Goal: Share content

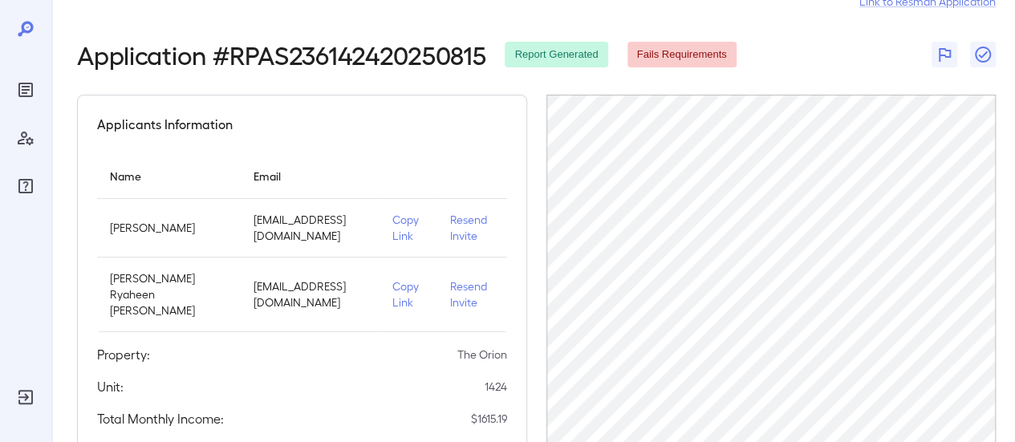
scroll to position [451, 0]
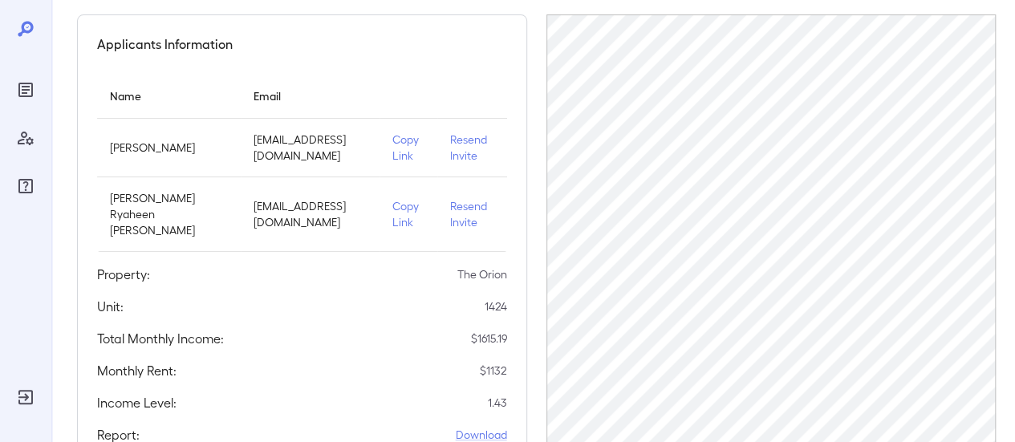
scroll to position [50, 0]
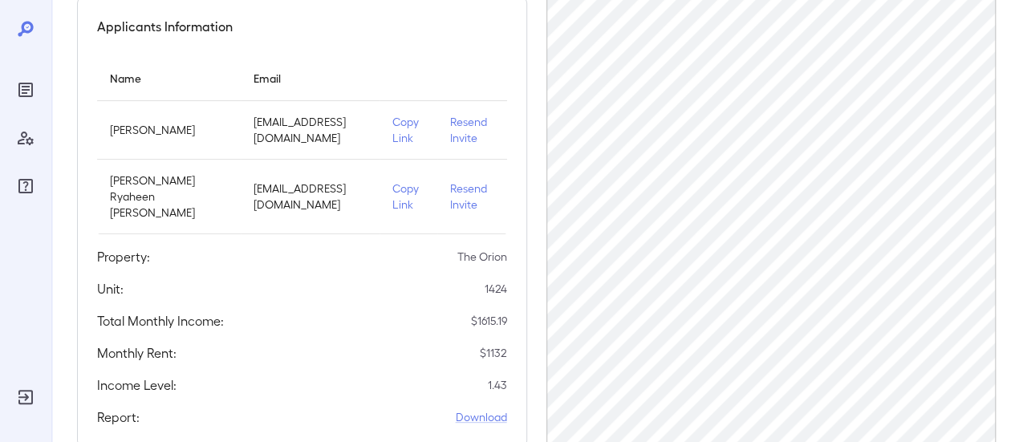
scroll to position [130, 0]
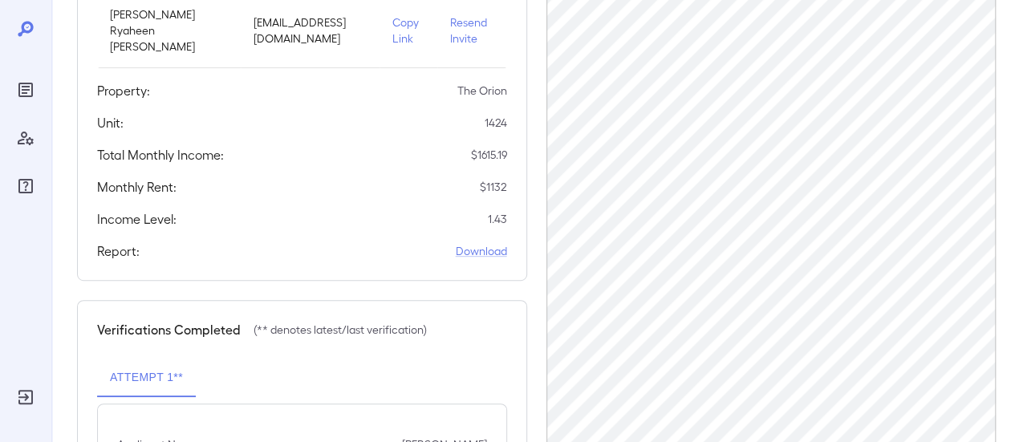
scroll to position [50, 0]
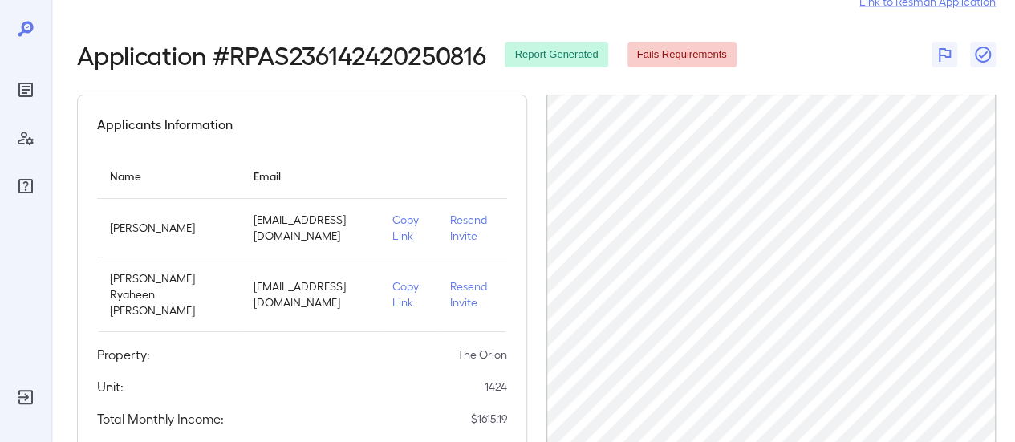
click at [411, 290] on p "Copy Link" at bounding box center [408, 294] width 32 height 32
